Goal: Information Seeking & Learning: Learn about a topic

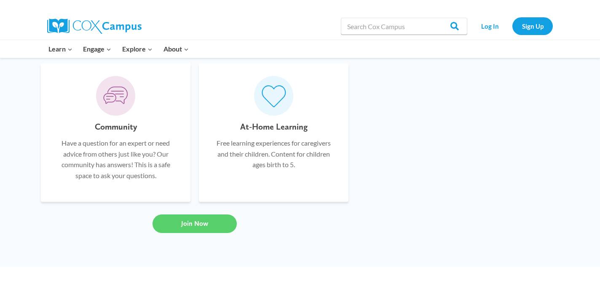
scroll to position [640, 0]
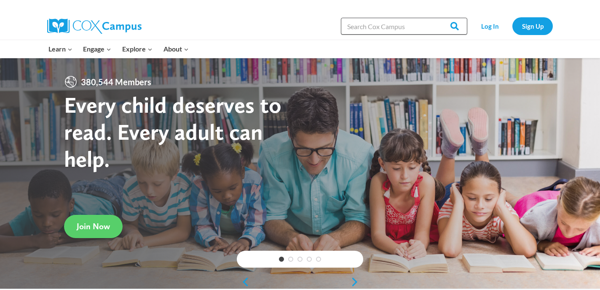
click at [395, 22] on input "Search in [URL][DOMAIN_NAME]" at bounding box center [404, 26] width 126 height 17
click at [373, 28] on input "Search in [URL][DOMAIN_NAME]" at bounding box center [404, 26] width 126 height 17
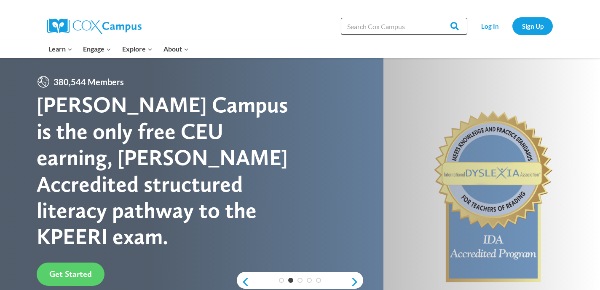
paste input "Implicit Bias in Education"
type input "Implicit Bias in Education"
click at [435, 18] on input "Search" at bounding box center [451, 26] width 33 height 17
